Goal: Task Accomplishment & Management: Complete application form

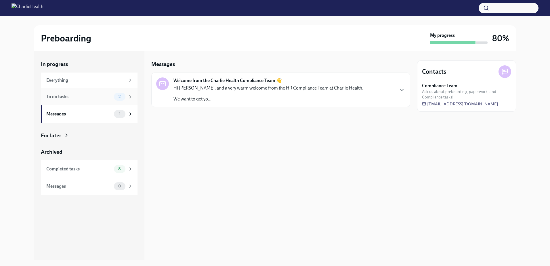
click at [74, 98] on div "To do tasks" at bounding box center [78, 97] width 65 height 6
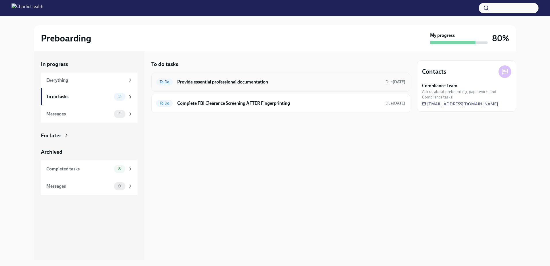
click at [260, 80] on h6 "Provide essential professional documentation" at bounding box center [279, 82] width 204 height 6
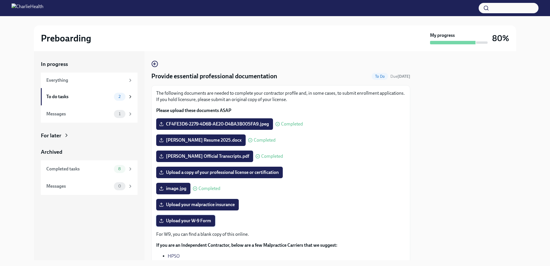
click at [201, 223] on span "Upload your W-9 Form" at bounding box center [185, 221] width 51 height 6
click at [0, 0] on input "Upload your W-9 Form" at bounding box center [0, 0] width 0 height 0
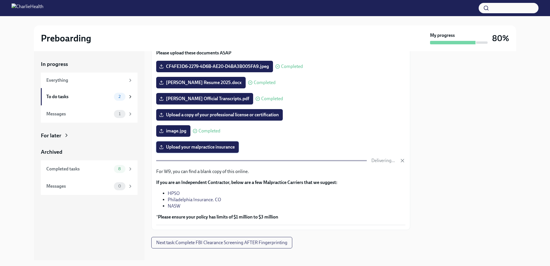
scroll to position [64, 0]
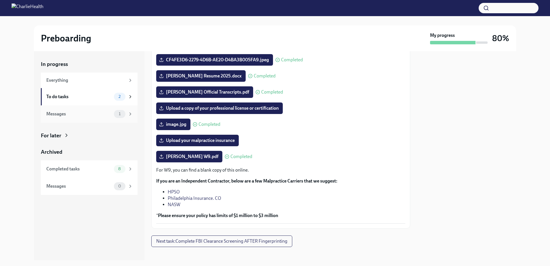
click at [126, 115] on div "1" at bounding box center [123, 114] width 19 height 8
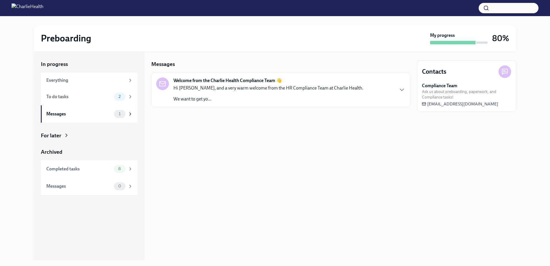
click at [214, 101] on p "We want to get yo..." at bounding box center [269, 99] width 190 height 6
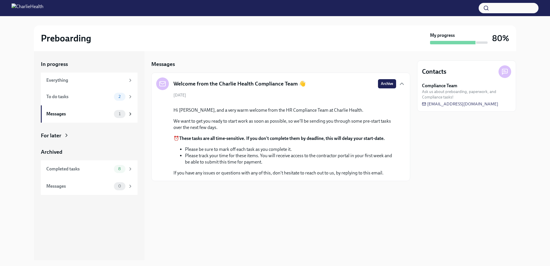
scroll to position [2, 0]
